Goal: Task Accomplishment & Management: Use online tool/utility

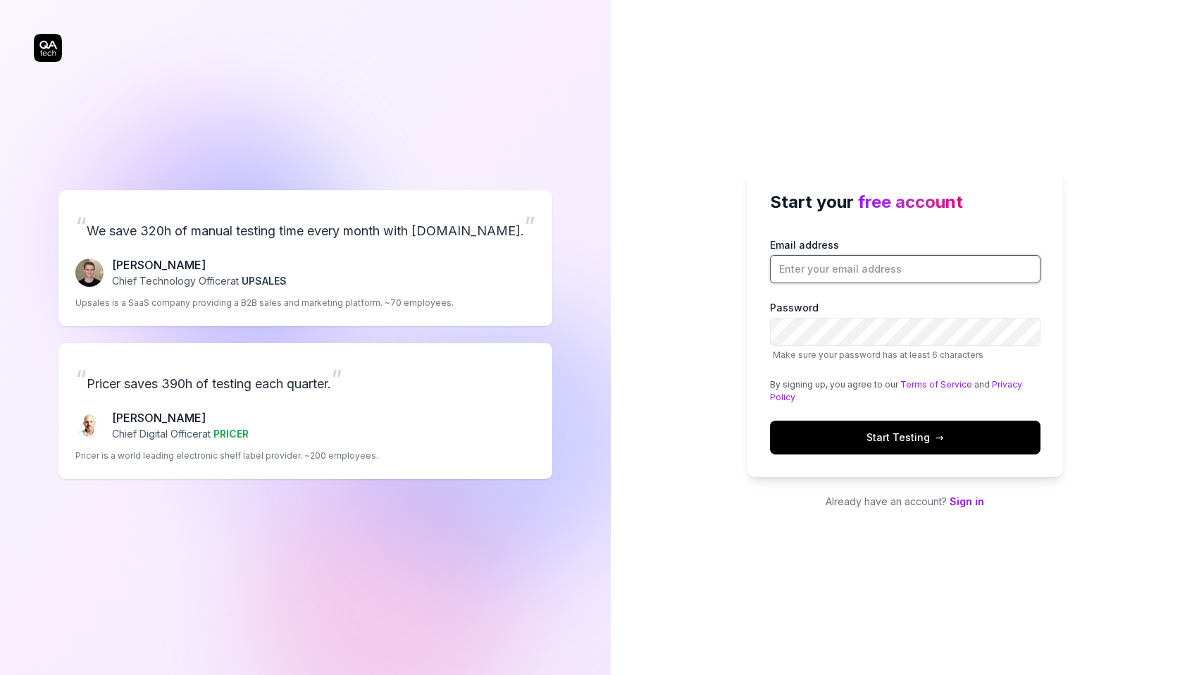
click at [867, 266] on input "Email address" at bounding box center [905, 269] width 271 height 28
click at [770, 421] on button "Start Testing →" at bounding box center [905, 438] width 271 height 34
type input "[EMAIL_ADDRESS][DOMAIN_NAME]"
click at [950, 437] on button "Start Testing →" at bounding box center [905, 438] width 271 height 34
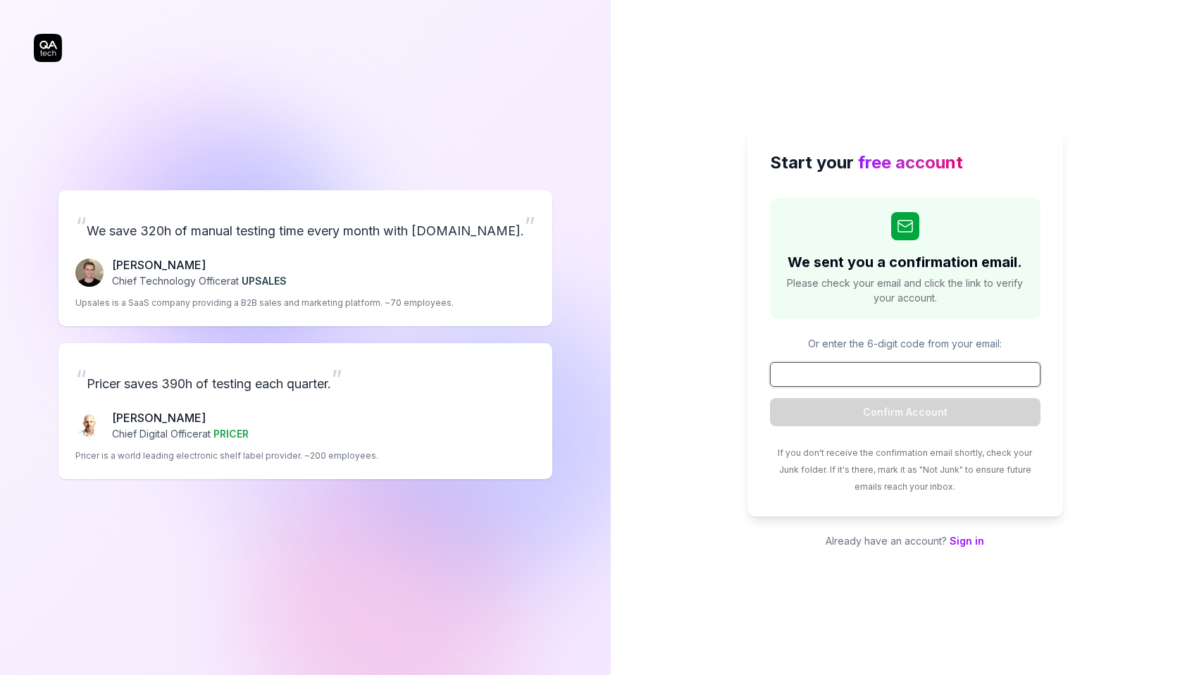
paste input "523810"
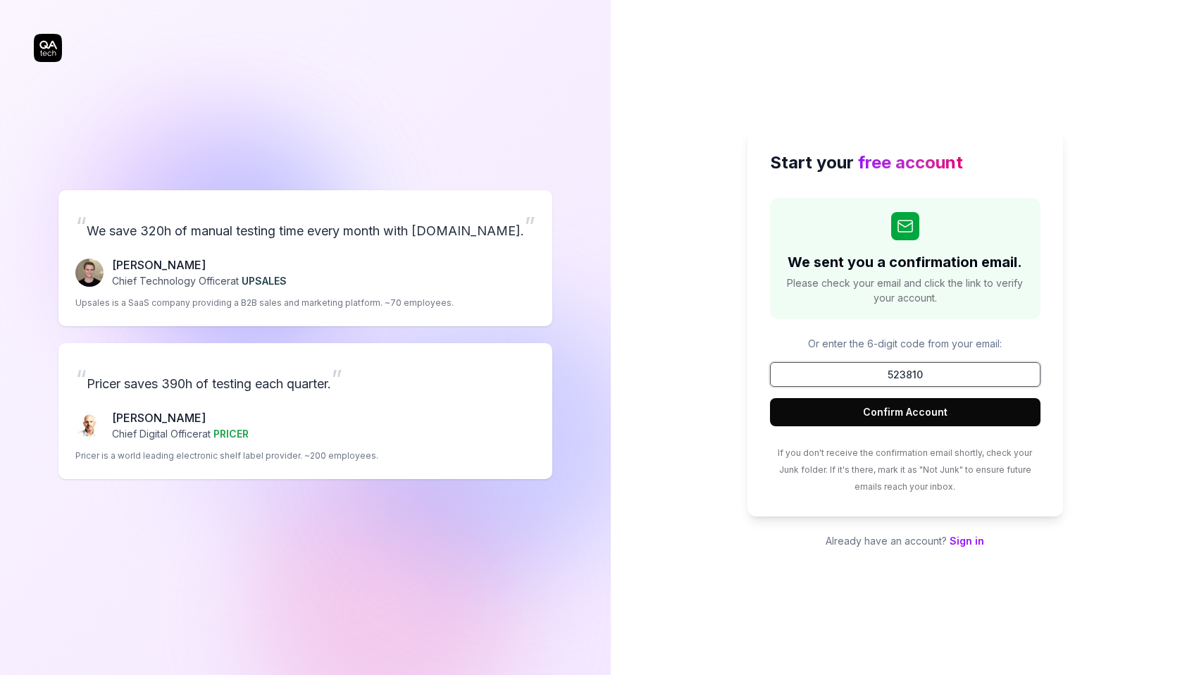
type input "523810"
click at [869, 414] on button "Confirm Account" at bounding box center [905, 412] width 271 height 28
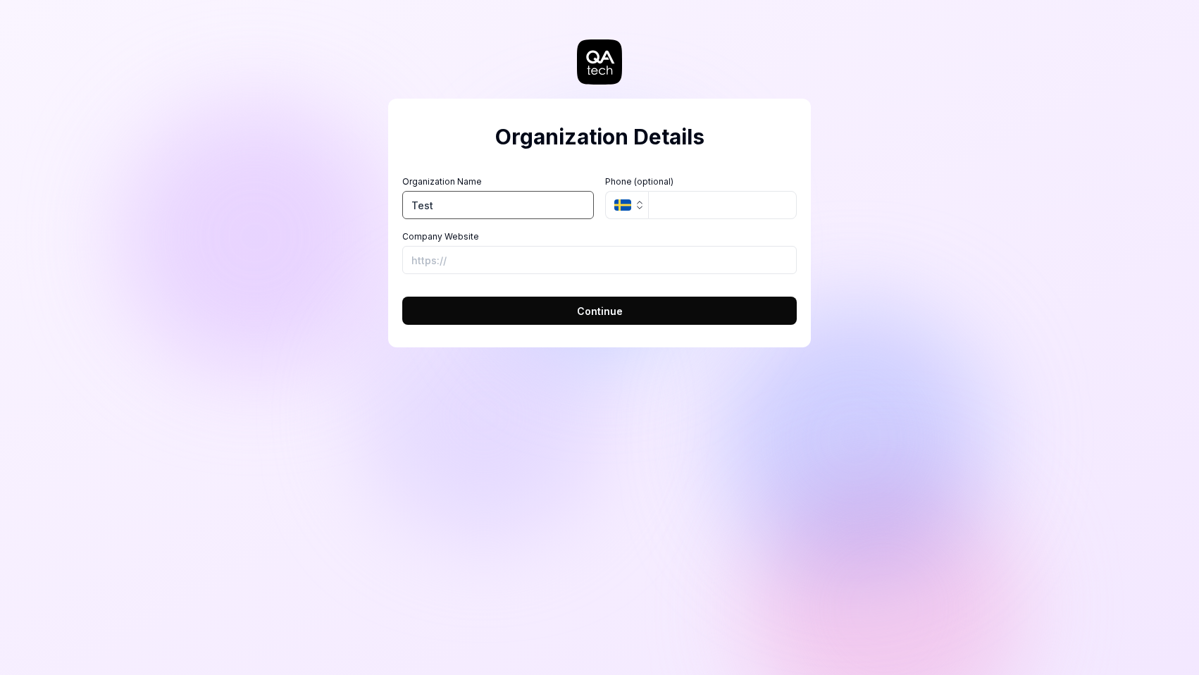
type input "Test"
drag, startPoint x: 612, startPoint y: 239, endPoint x: 626, endPoint y: 226, distance: 19.0
click at [626, 226] on div "Organization Name Test Organization Logo (Square minimum 256x256px) Click to up…" at bounding box center [599, 224] width 395 height 99
click at [623, 326] on div "Organization Details Organization Name Test Organization Logo (Square minimum 2…" at bounding box center [599, 223] width 423 height 249
click at [627, 316] on button "Continue" at bounding box center [599, 311] width 395 height 28
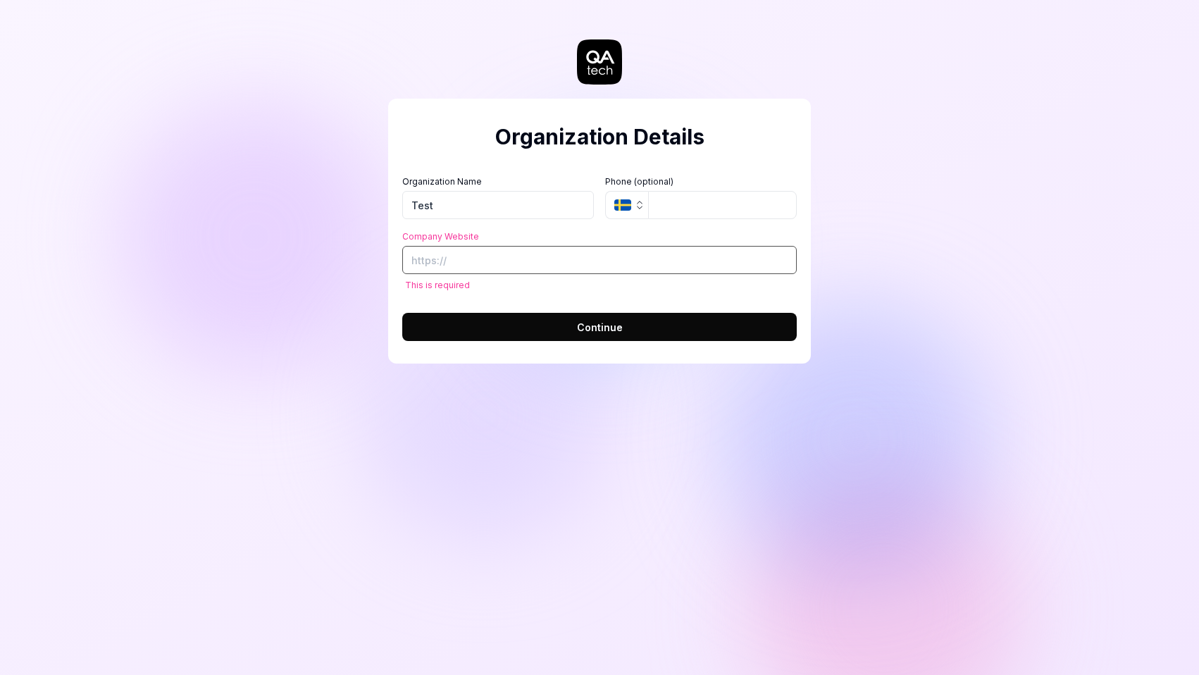
paste input "[URL][DOMAIN_NAME]"
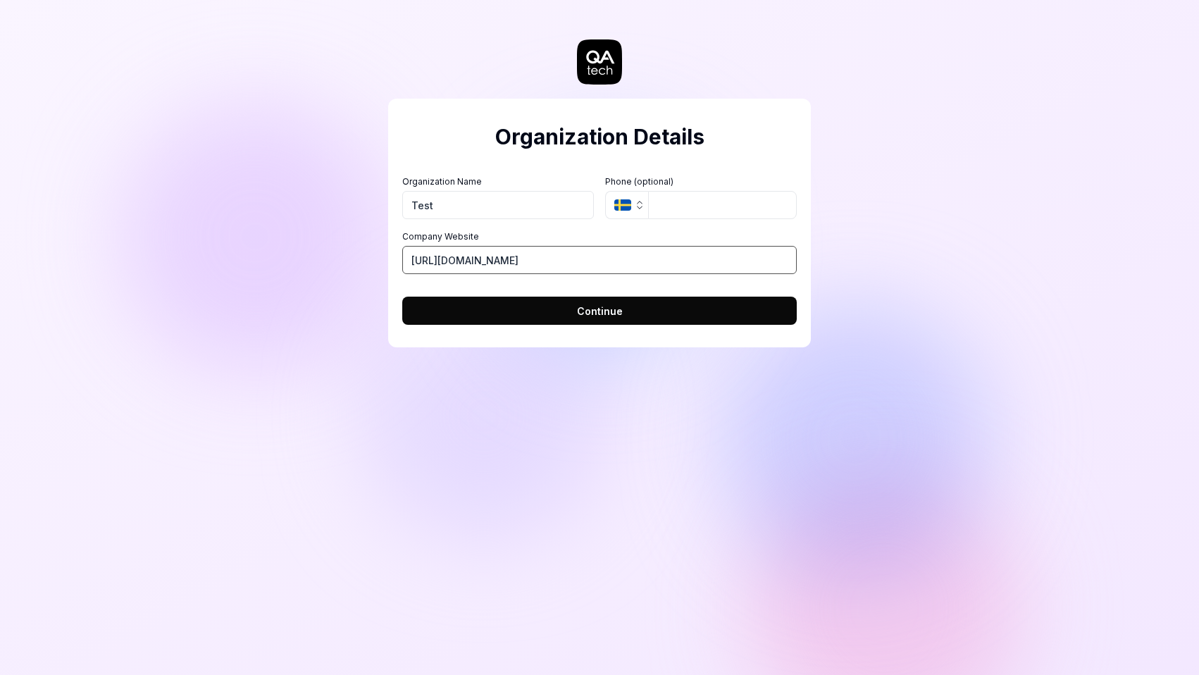
type input "[URL][DOMAIN_NAME]"
click at [566, 306] on button "Continue" at bounding box center [599, 311] width 395 height 28
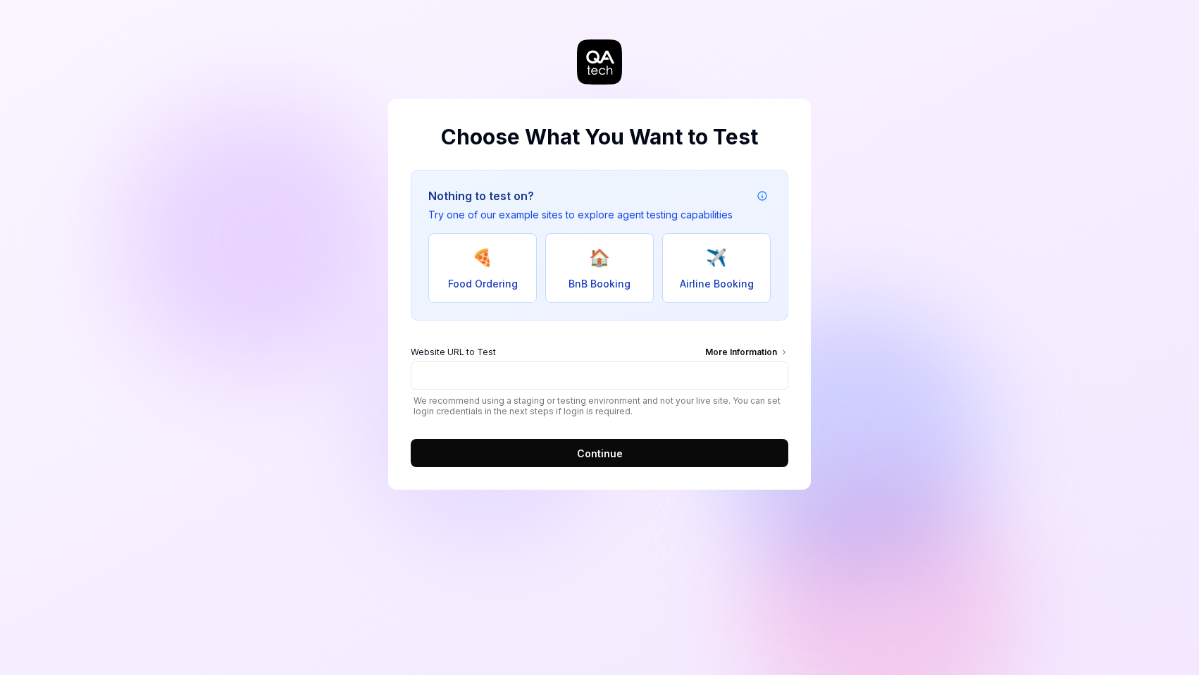
click at [497, 273] on button "🍕 Food Ordering" at bounding box center [482, 268] width 108 height 70
click at [582, 380] on input "[URL][DOMAIN_NAME]" at bounding box center [600, 375] width 378 height 28
click at [578, 264] on button "🏠 BnB Booking" at bounding box center [599, 268] width 108 height 70
click at [578, 367] on input "[URL][DOMAIN_NAME]" at bounding box center [600, 375] width 378 height 28
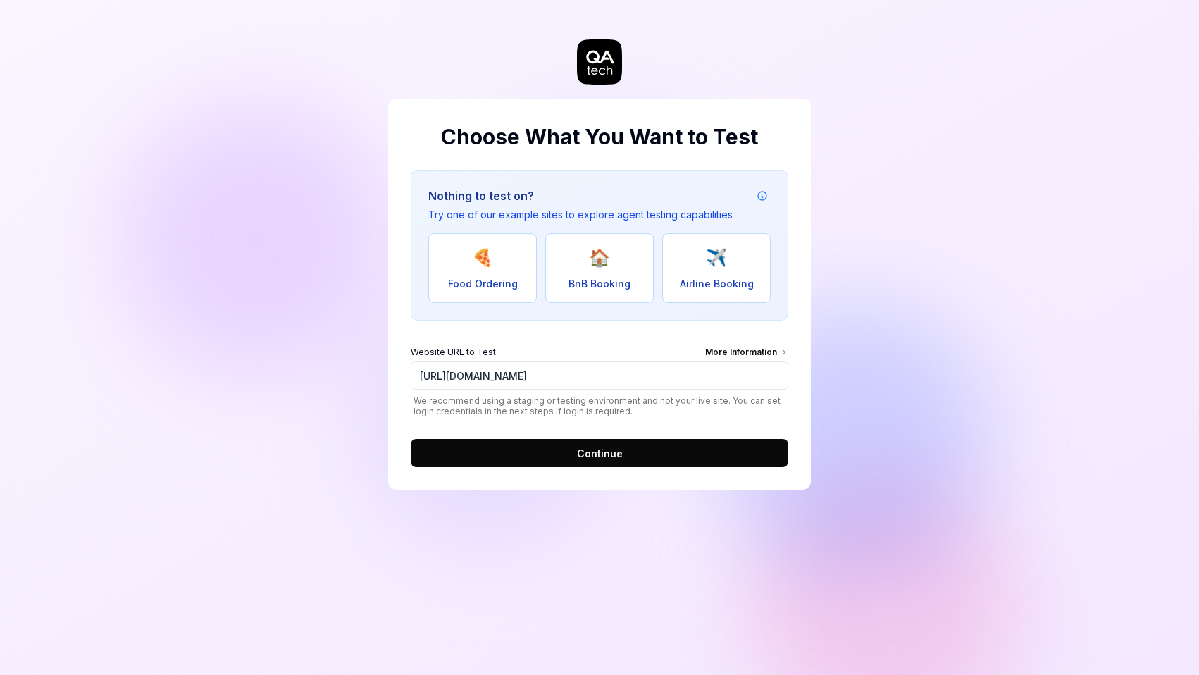
click at [719, 268] on span "✈️" at bounding box center [716, 257] width 21 height 25
type input "[URL][DOMAIN_NAME]"
click at [618, 373] on input "[URL][DOMAIN_NAME]" at bounding box center [600, 375] width 378 height 28
click at [683, 446] on button "Continue" at bounding box center [600, 453] width 378 height 28
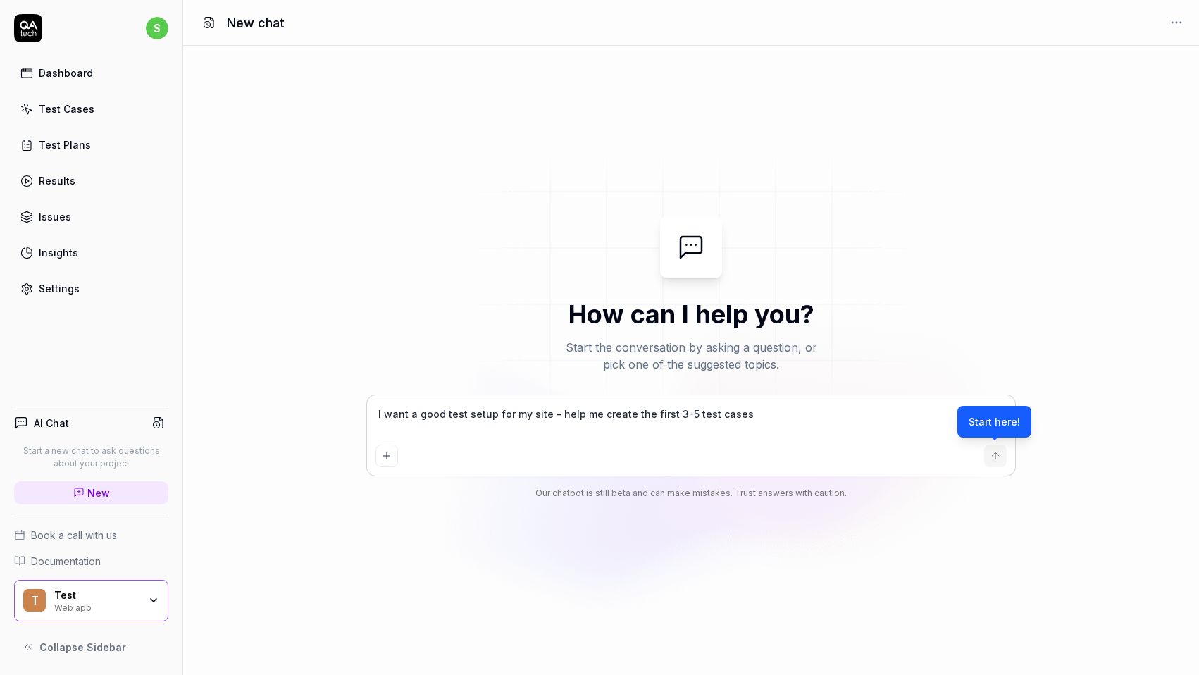
click at [998, 426] on div "Start here!" at bounding box center [994, 422] width 74 height 32
click at [1010, 461] on div "I want a good test setup for my site - help me create the first 3-5 test cases" at bounding box center [691, 435] width 648 height 80
click at [84, 77] on div "Dashboard" at bounding box center [66, 73] width 54 height 15
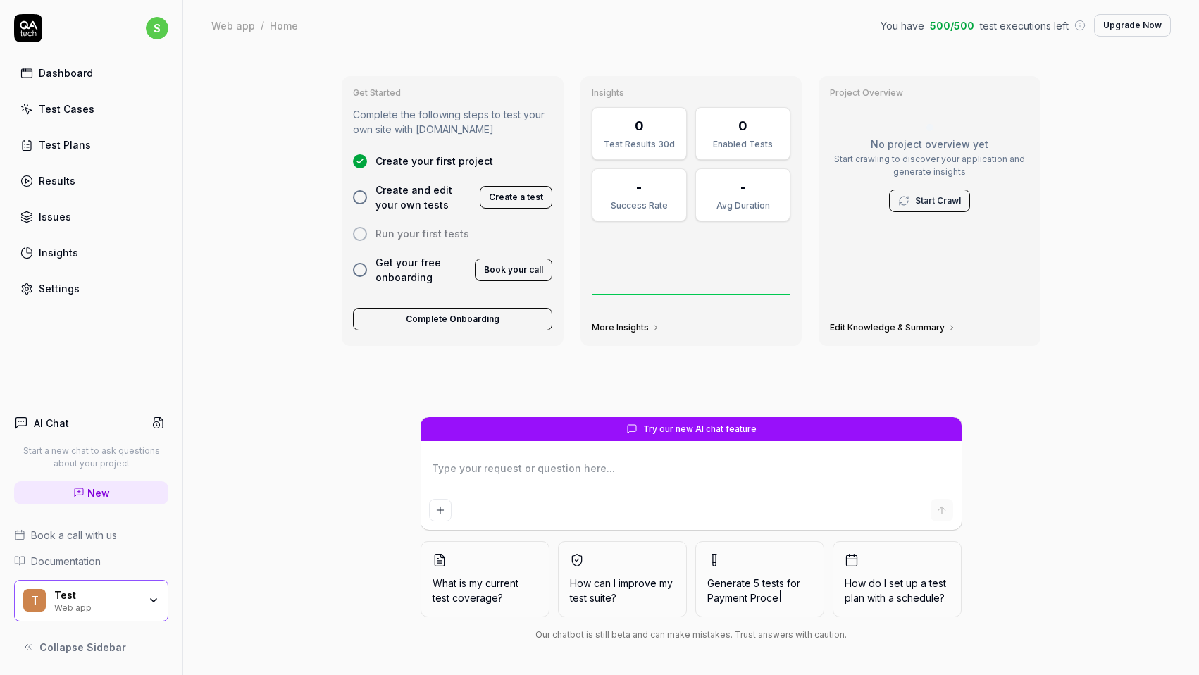
click at [535, 196] on button "Create a test" at bounding box center [516, 197] width 73 height 23
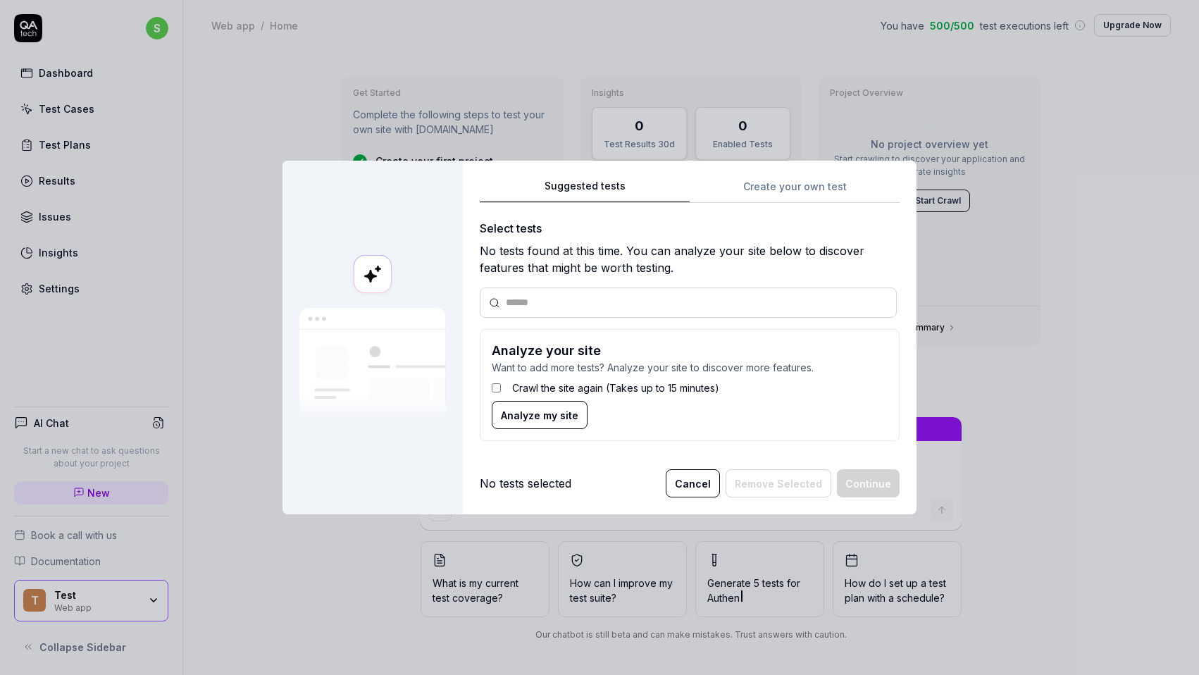
click at [538, 295] on input "text" at bounding box center [697, 302] width 382 height 15
click at [503, 390] on div "Crawl the site again (Takes up to 15 minutes)" at bounding box center [690, 388] width 396 height 26
click at [518, 412] on span "Analyze my site" at bounding box center [539, 415] width 77 height 15
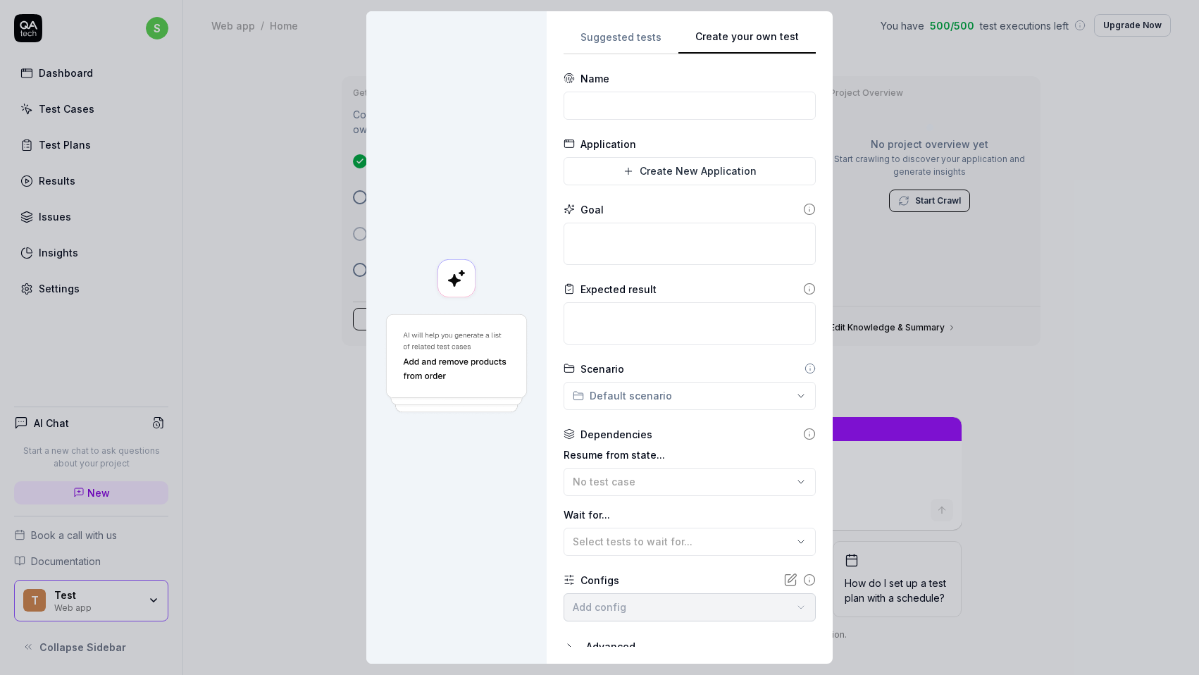
click at [752, 203] on div "Suggested tests Create your own test Name Application Create New Application Go…" at bounding box center [690, 337] width 252 height 619
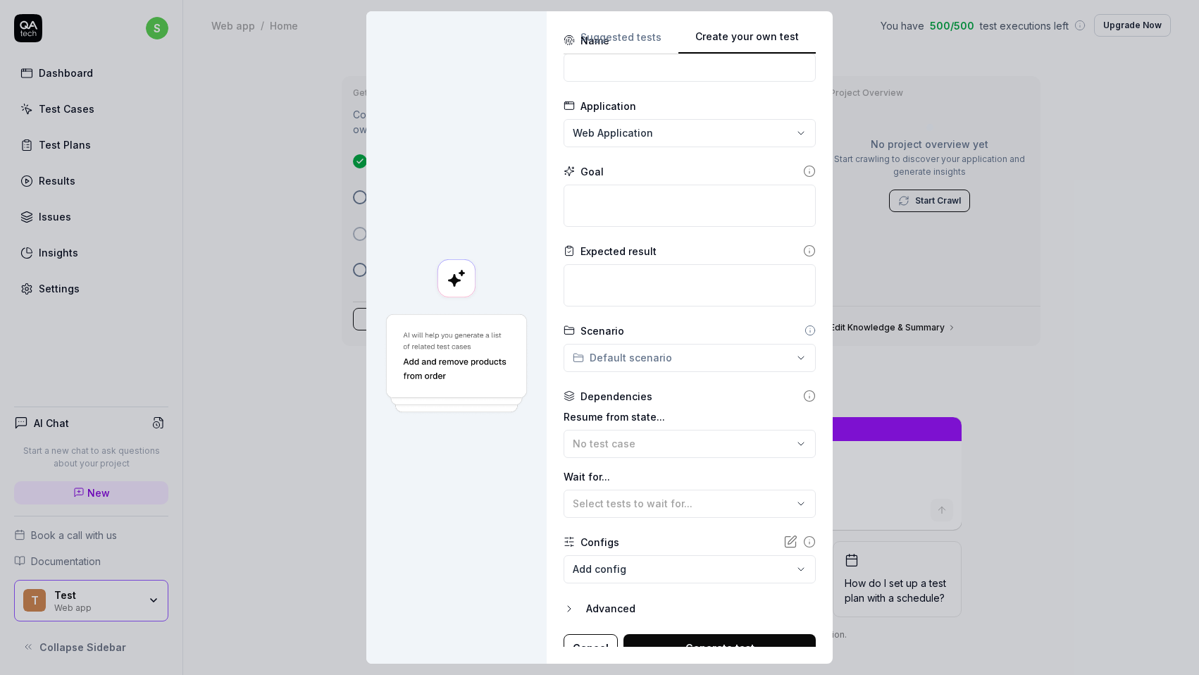
scroll to position [53, 0]
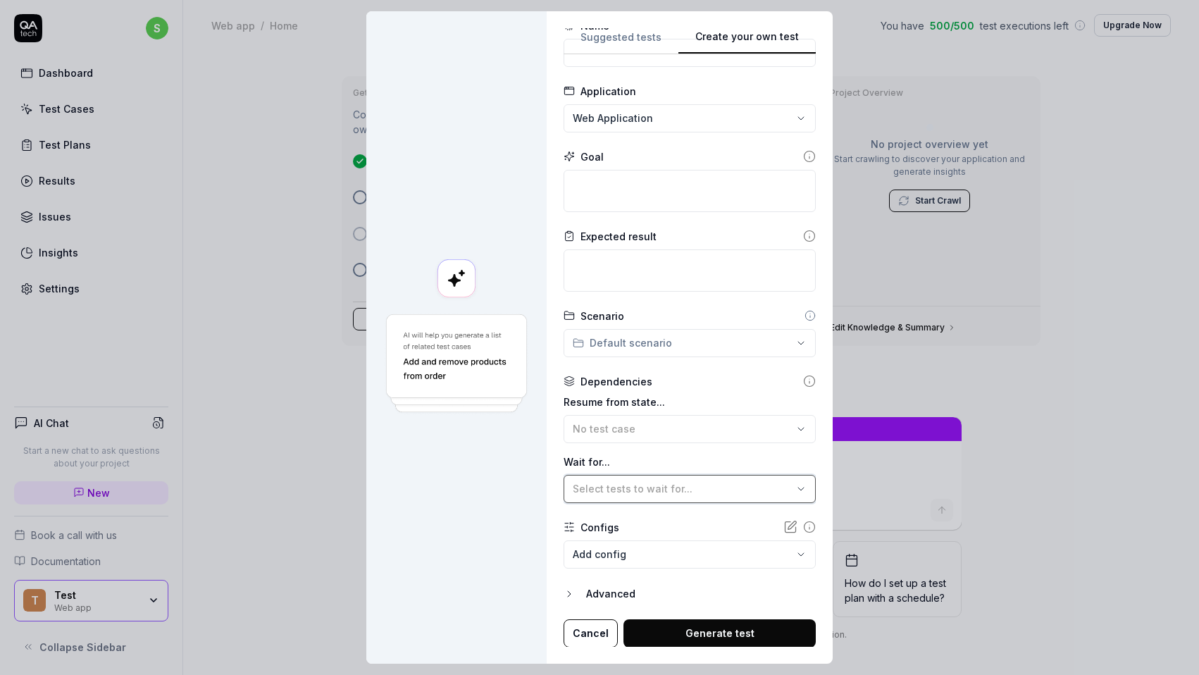
click at [669, 485] on span "Select tests to wait for..." at bounding box center [633, 489] width 120 height 12
click at [687, 454] on label "Wait for..." at bounding box center [690, 461] width 252 height 15
click at [655, 555] on body "s Dashboard Test Cases Test Plans Results Issues Insights Settings AI Chat Star…" at bounding box center [599, 337] width 1199 height 675
click at [665, 84] on div "**********" at bounding box center [599, 337] width 1199 height 675
click at [663, 120] on div "**********" at bounding box center [599, 337] width 1199 height 675
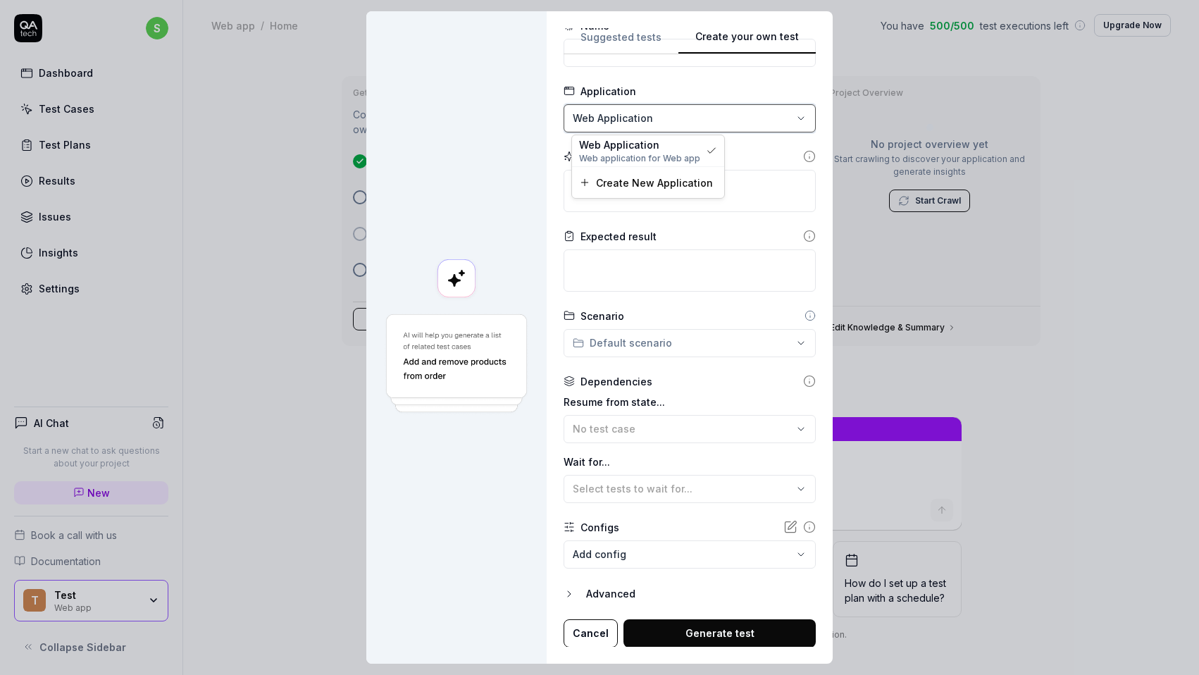
click at [695, 97] on div "**********" at bounding box center [599, 337] width 1199 height 675
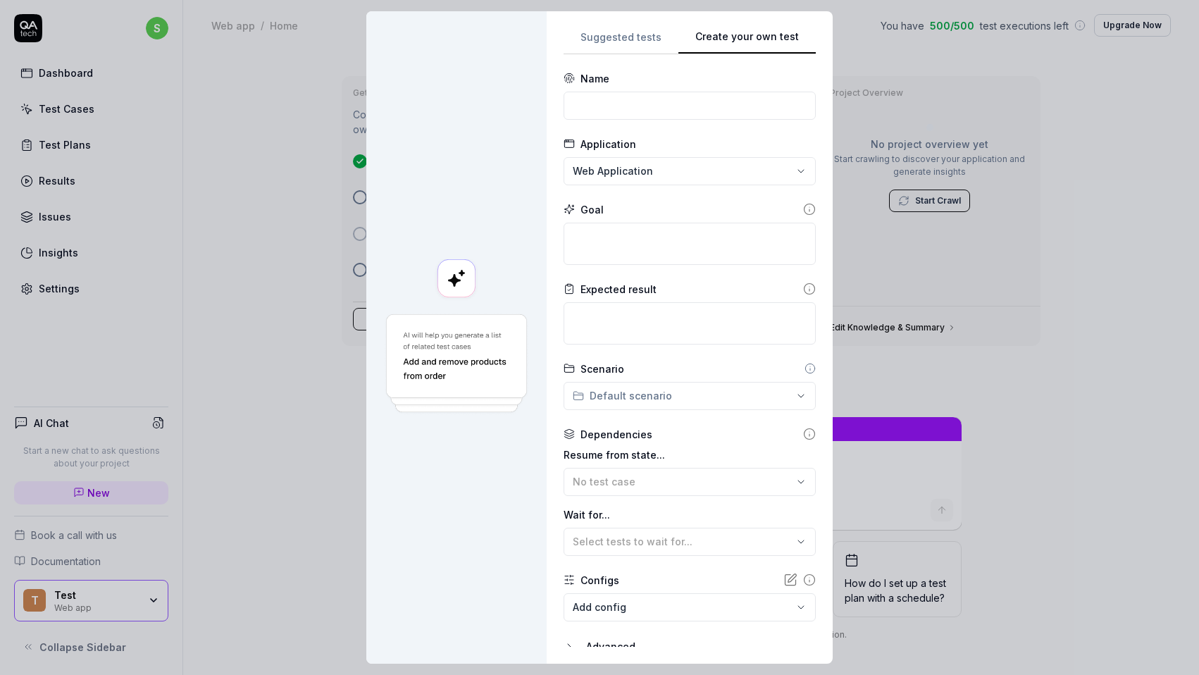
click at [664, 28] on div "**********" at bounding box center [599, 337] width 1199 height 675
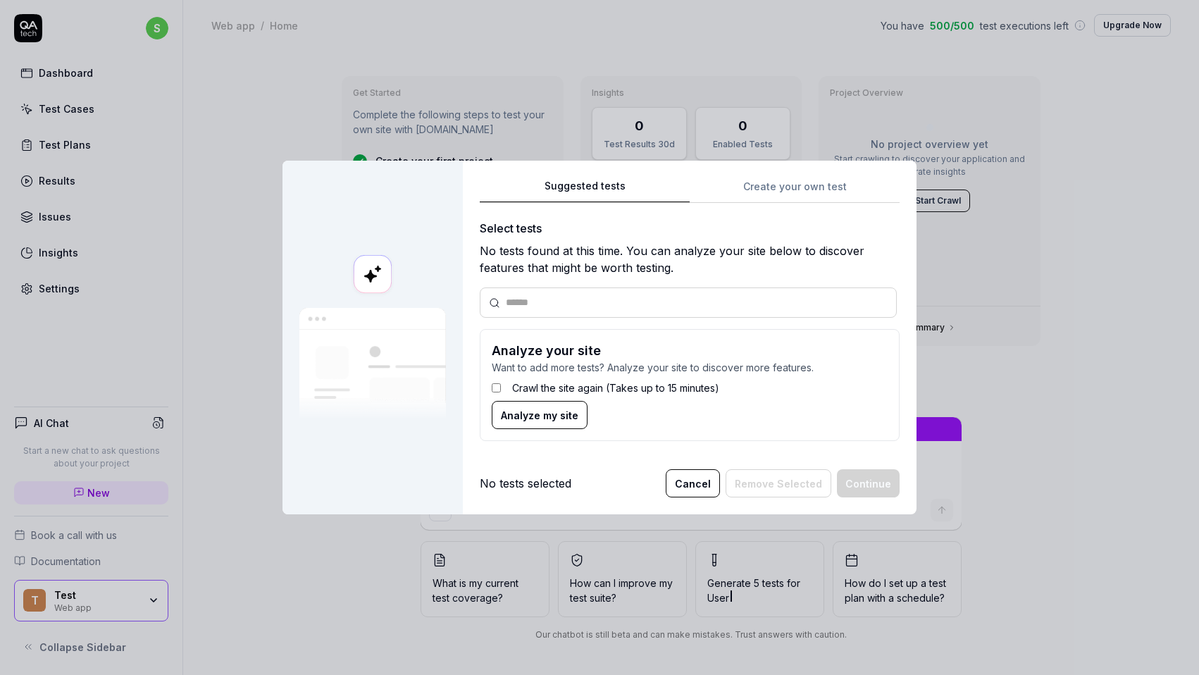
click at [697, 485] on button "Cancel" at bounding box center [693, 483] width 54 height 28
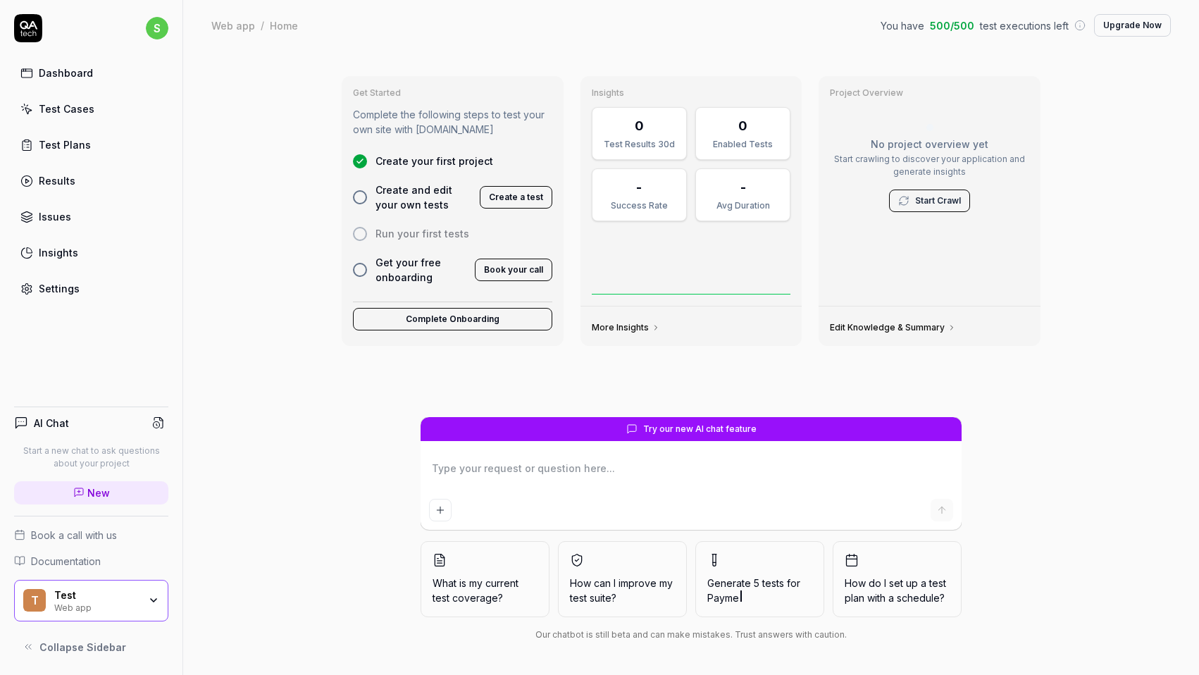
click at [63, 277] on link "Settings" at bounding box center [91, 288] width 154 height 27
type textarea "*"
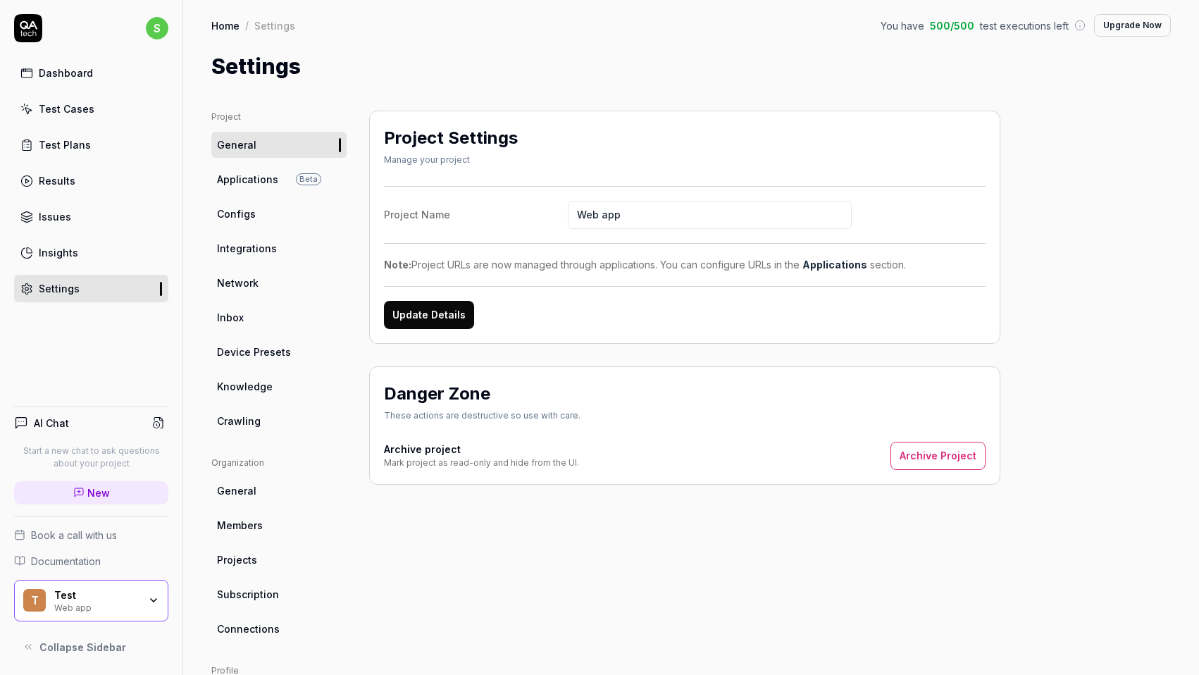
click at [80, 250] on link "Insights" at bounding box center [91, 252] width 154 height 27
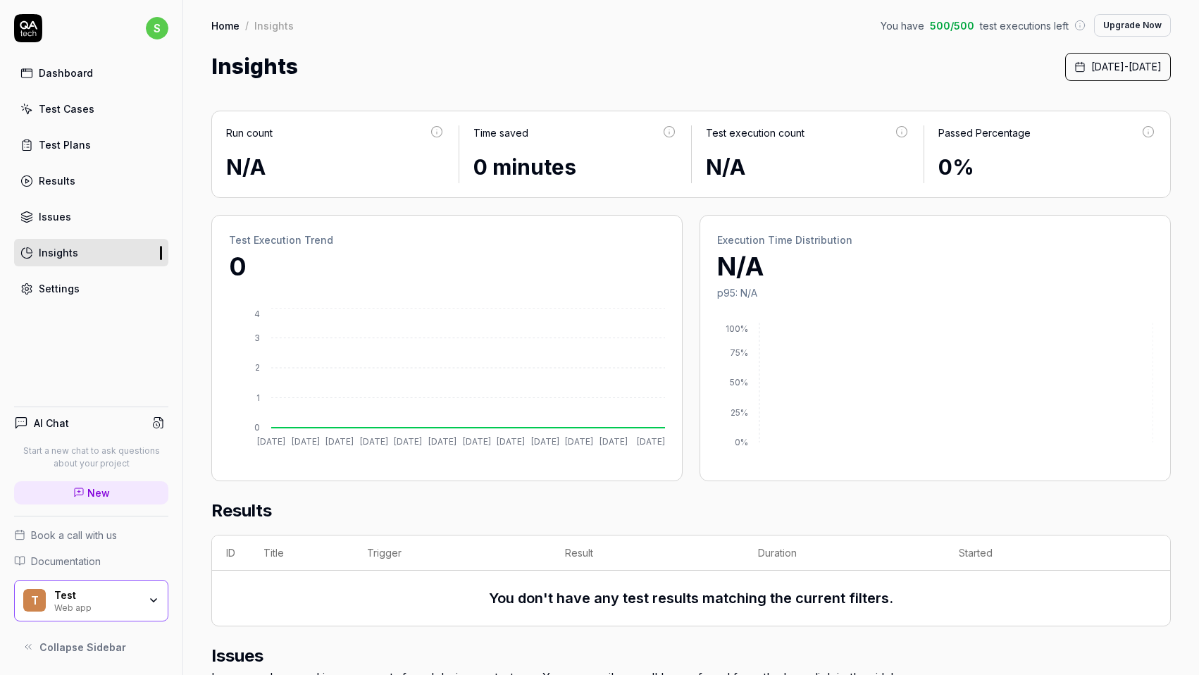
click at [84, 222] on link "Issues" at bounding box center [91, 216] width 154 height 27
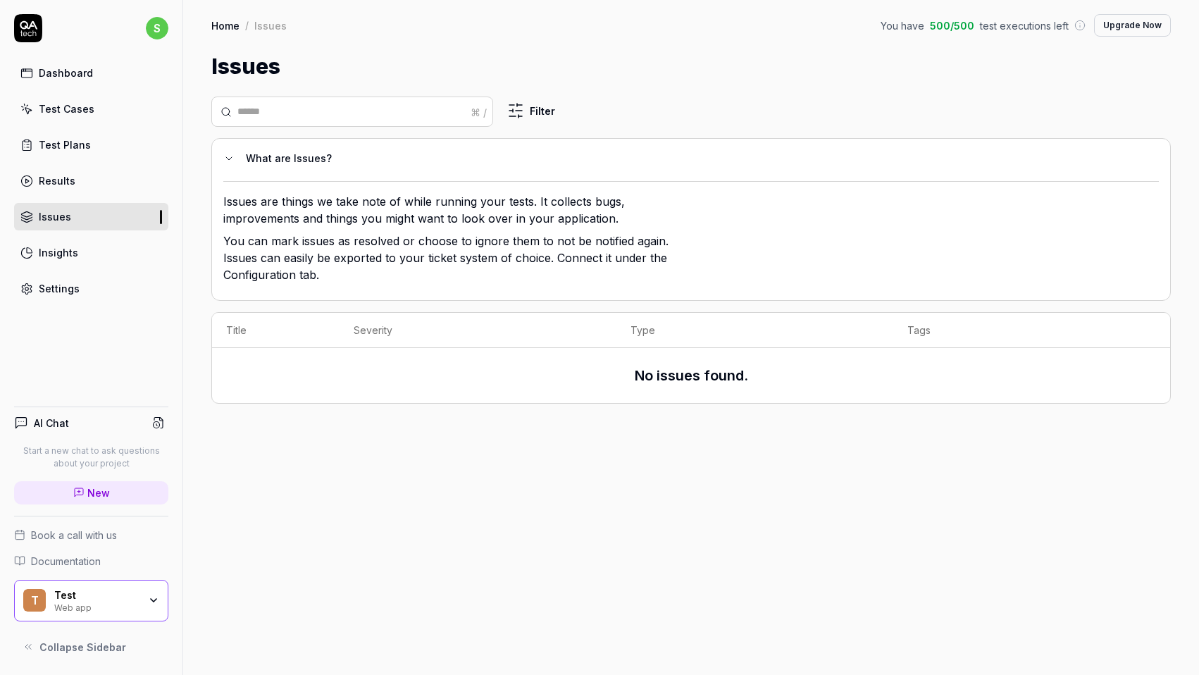
click at [78, 178] on link "Results" at bounding box center [91, 180] width 154 height 27
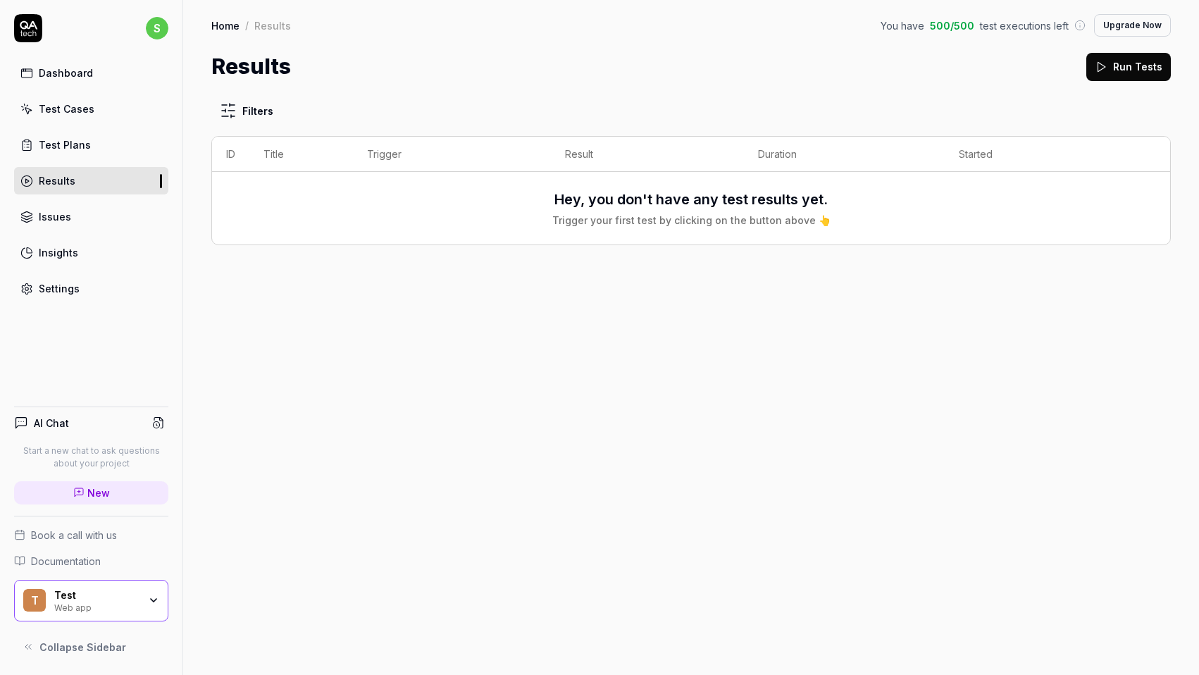
click at [91, 154] on link "Test Plans" at bounding box center [91, 144] width 154 height 27
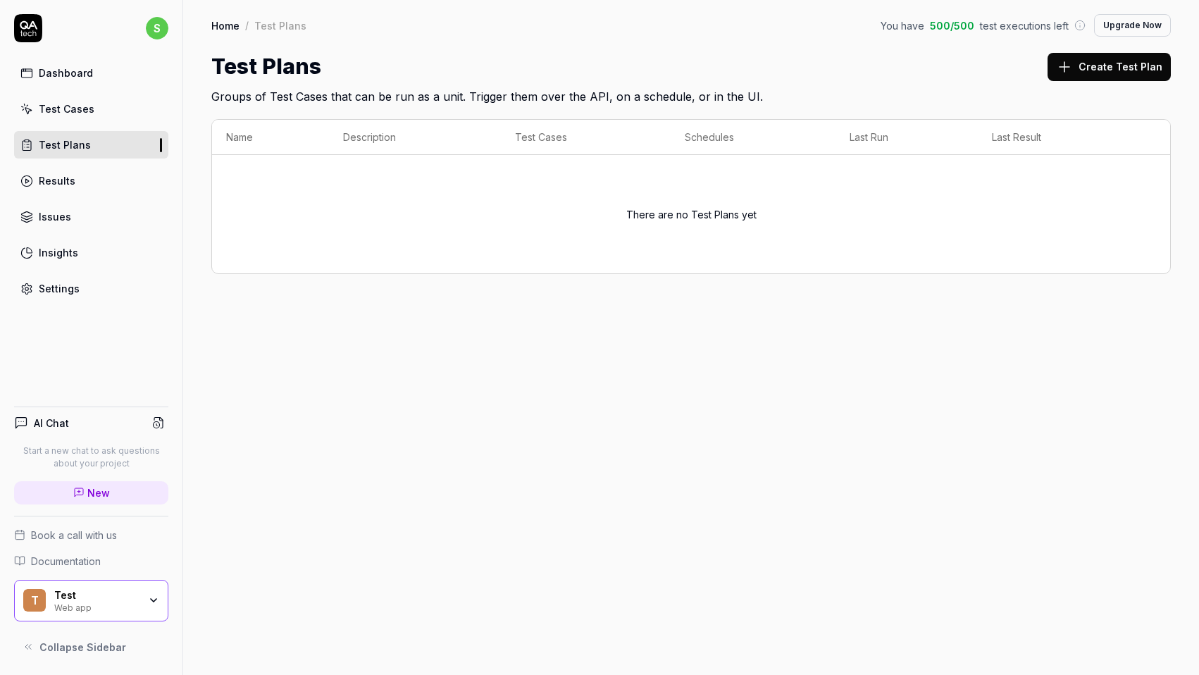
click at [1126, 49] on div "Home / Test Plans You have 500 / 500 test executions left Upgrade Now Home / Te…" at bounding box center [691, 52] width 1016 height 105
click at [1117, 75] on button "Create Test Plan" at bounding box center [1109, 67] width 123 height 28
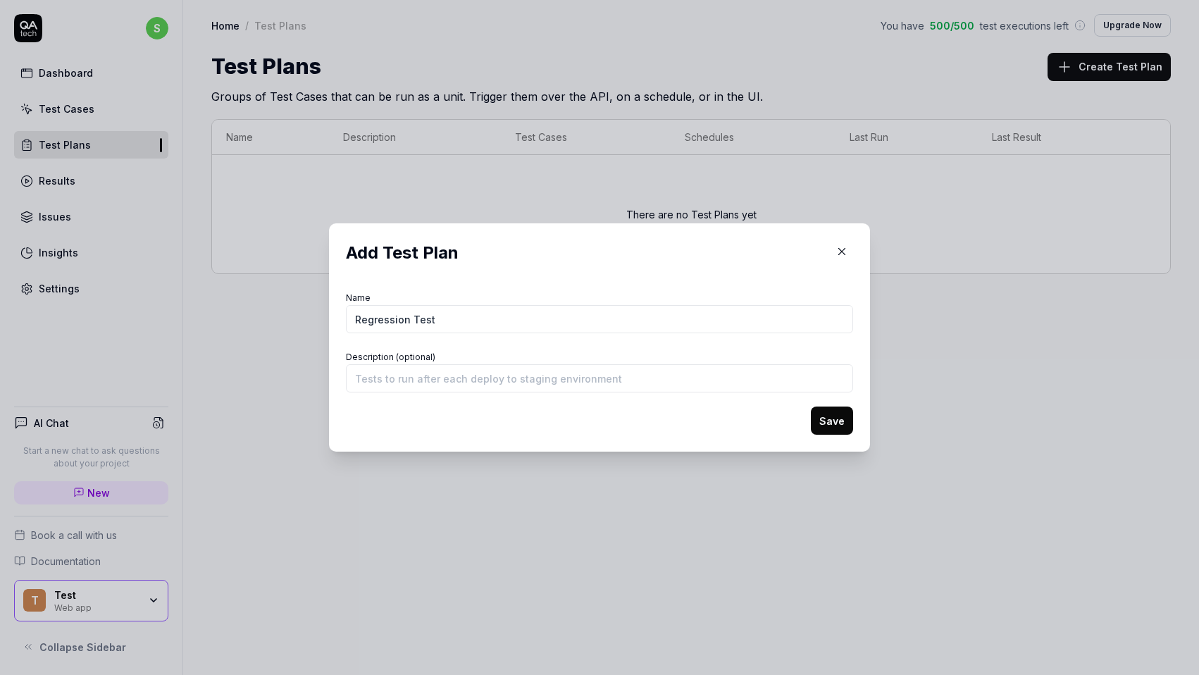
type input "Regression Test"
click at [811, 407] on button "Save" at bounding box center [832, 421] width 42 height 28
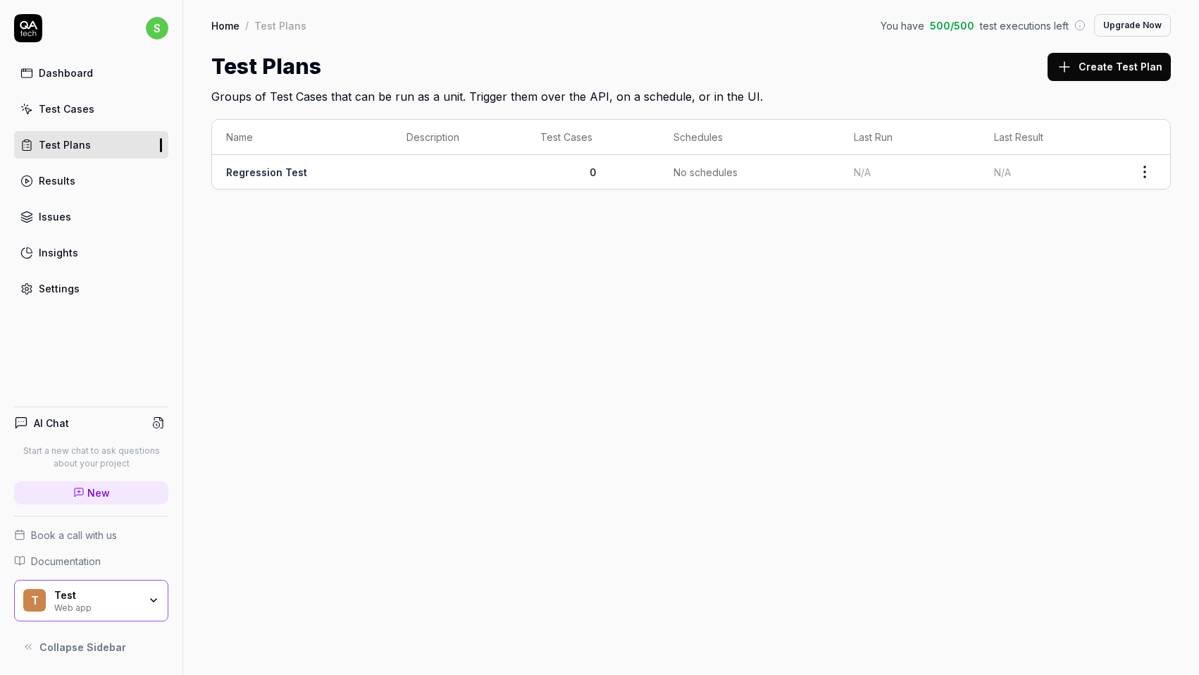
click at [593, 178] on td "0" at bounding box center [592, 172] width 132 height 34
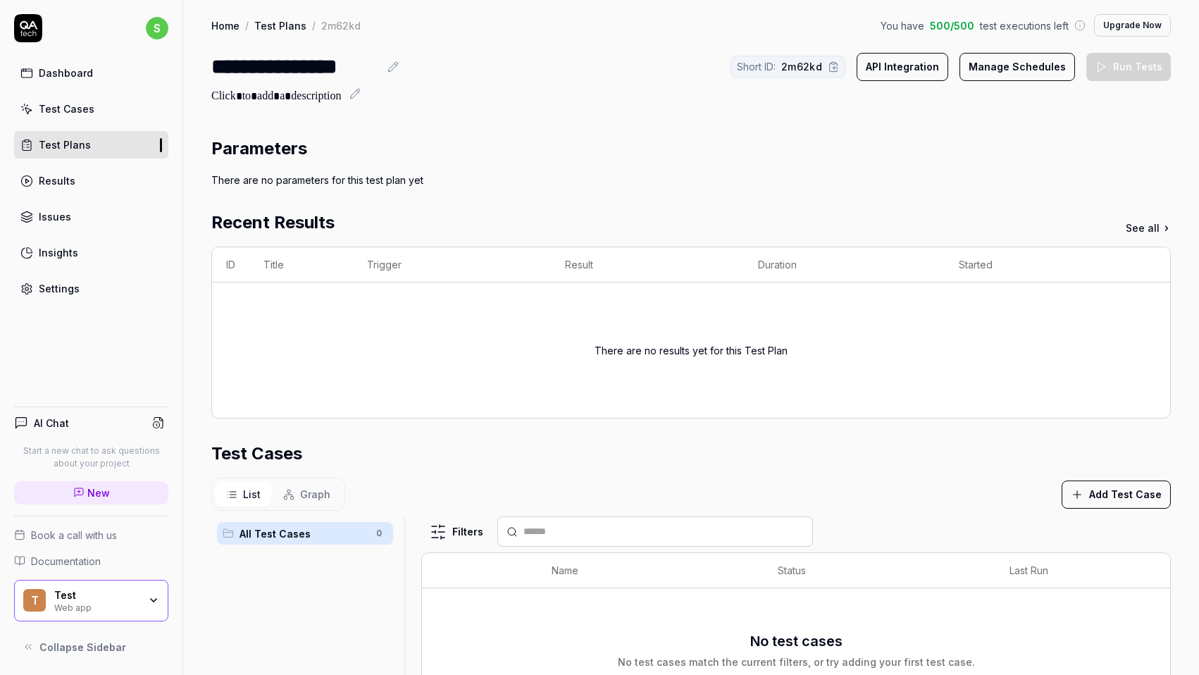
click at [945, 373] on div "There are no results yet for this Test Plan" at bounding box center [691, 349] width 930 height 101
click at [1139, 230] on link "See all" at bounding box center [1148, 228] width 45 height 15
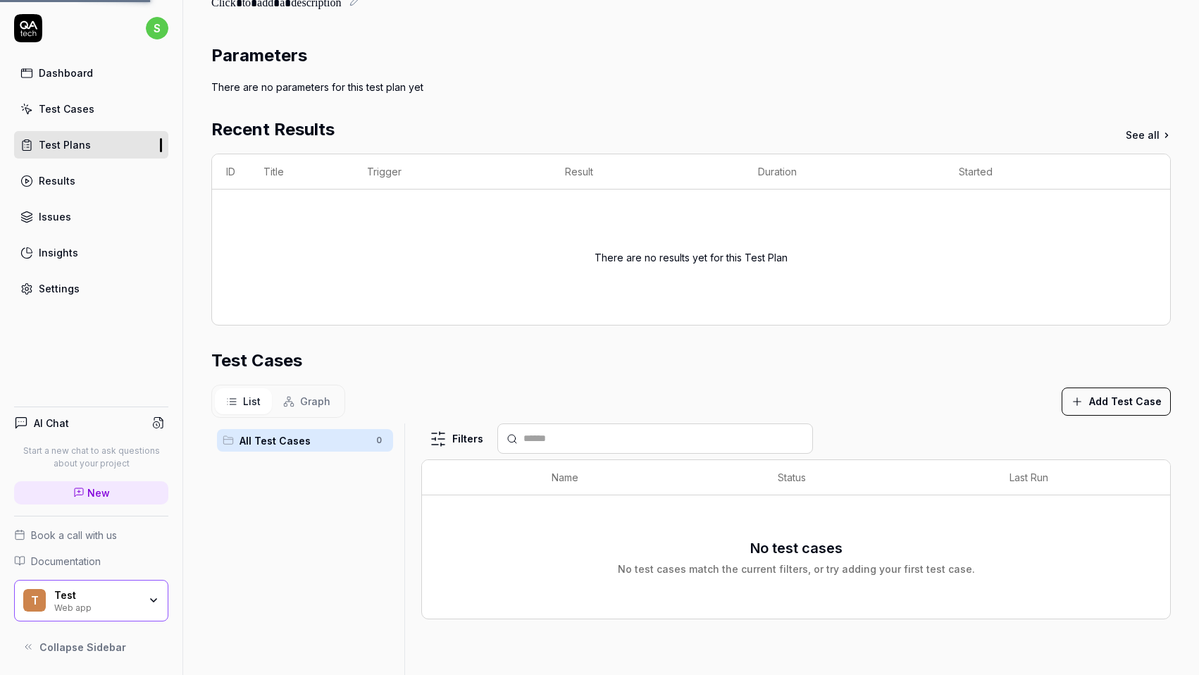
scroll to position [167, 0]
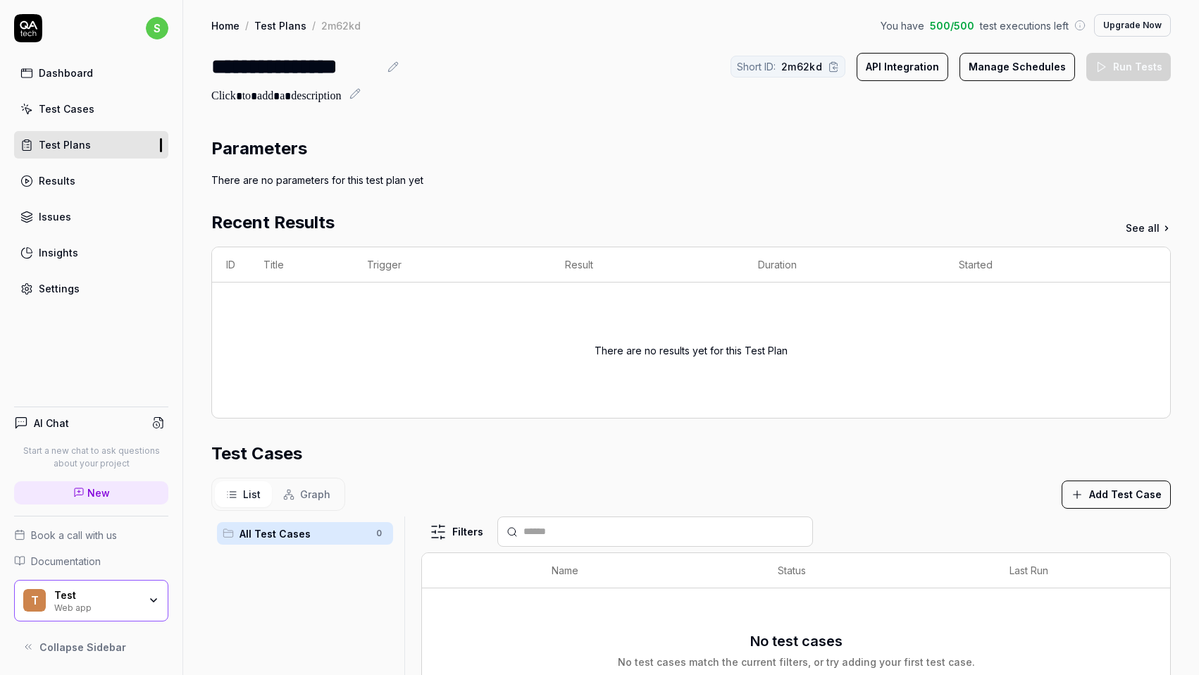
click at [1124, 501] on button "Add Test Case" at bounding box center [1116, 494] width 109 height 28
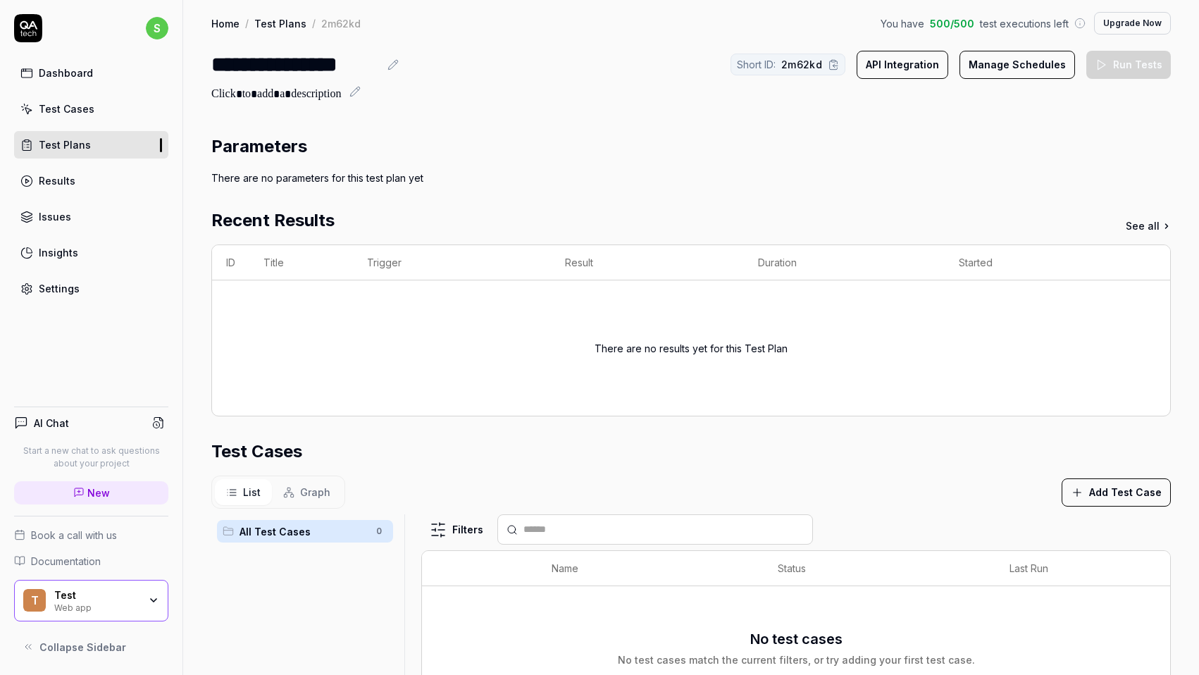
click at [126, 102] on link "Test Cases" at bounding box center [91, 108] width 154 height 27
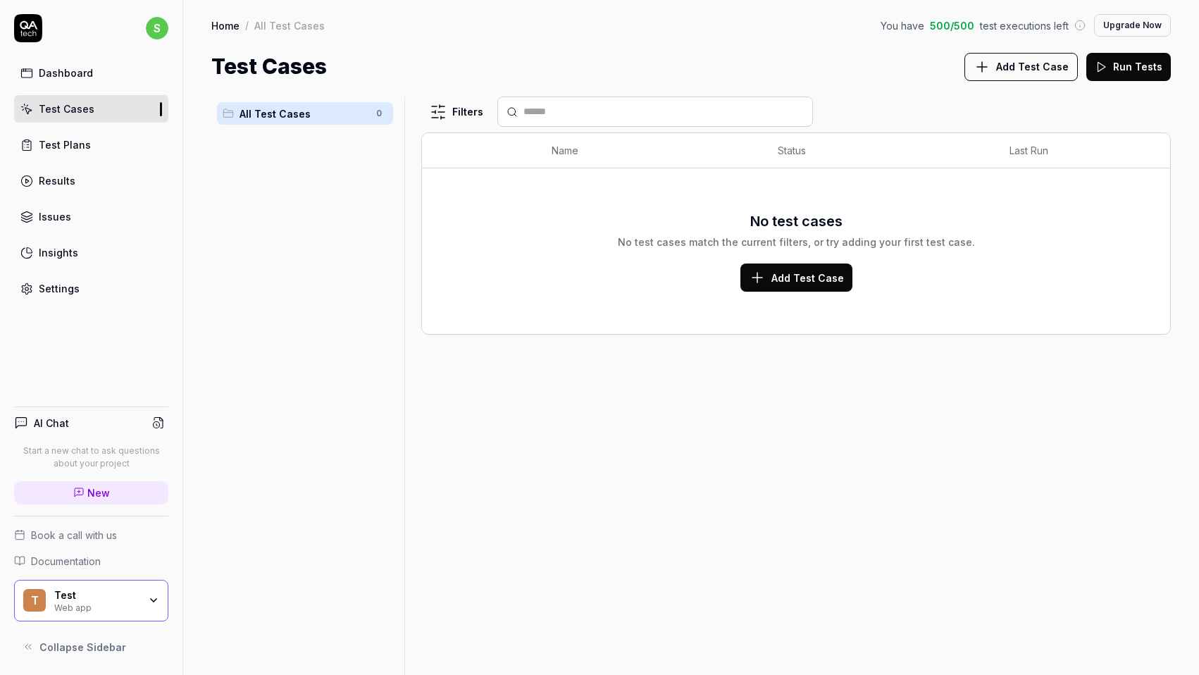
click at [781, 281] on span "Add Test Case" at bounding box center [807, 278] width 73 height 15
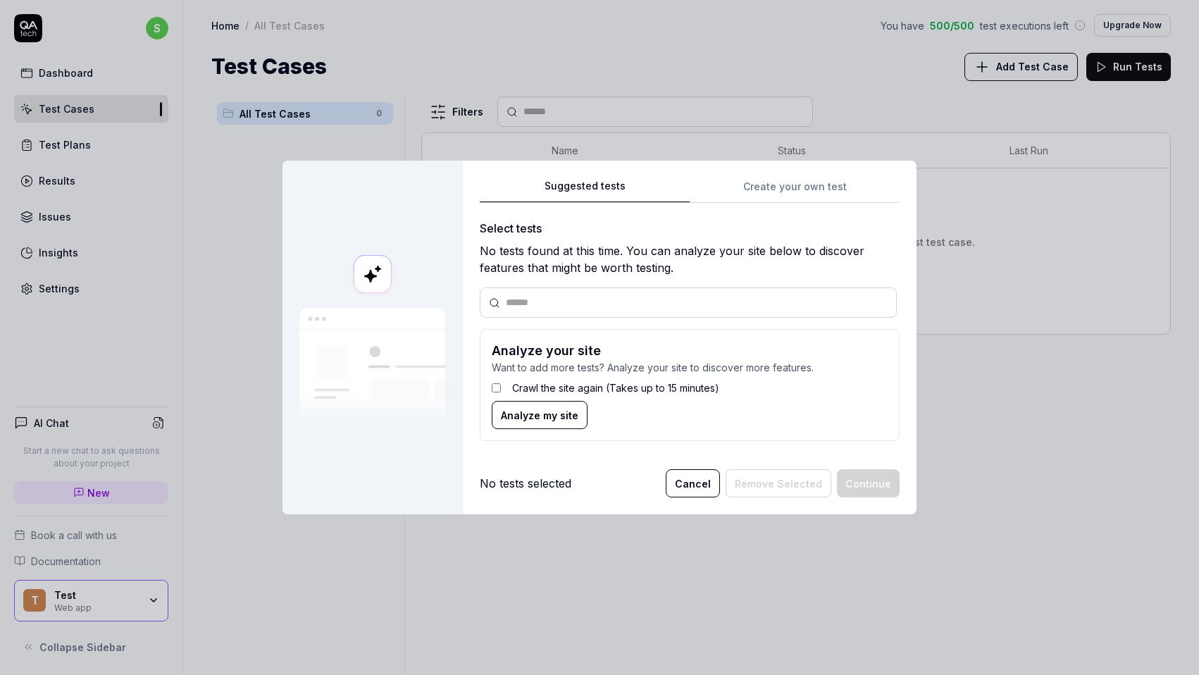
click at [539, 417] on span "Analyze my site" at bounding box center [539, 415] width 77 height 15
